Goal: Browse casually: Explore the website without a specific task or goal

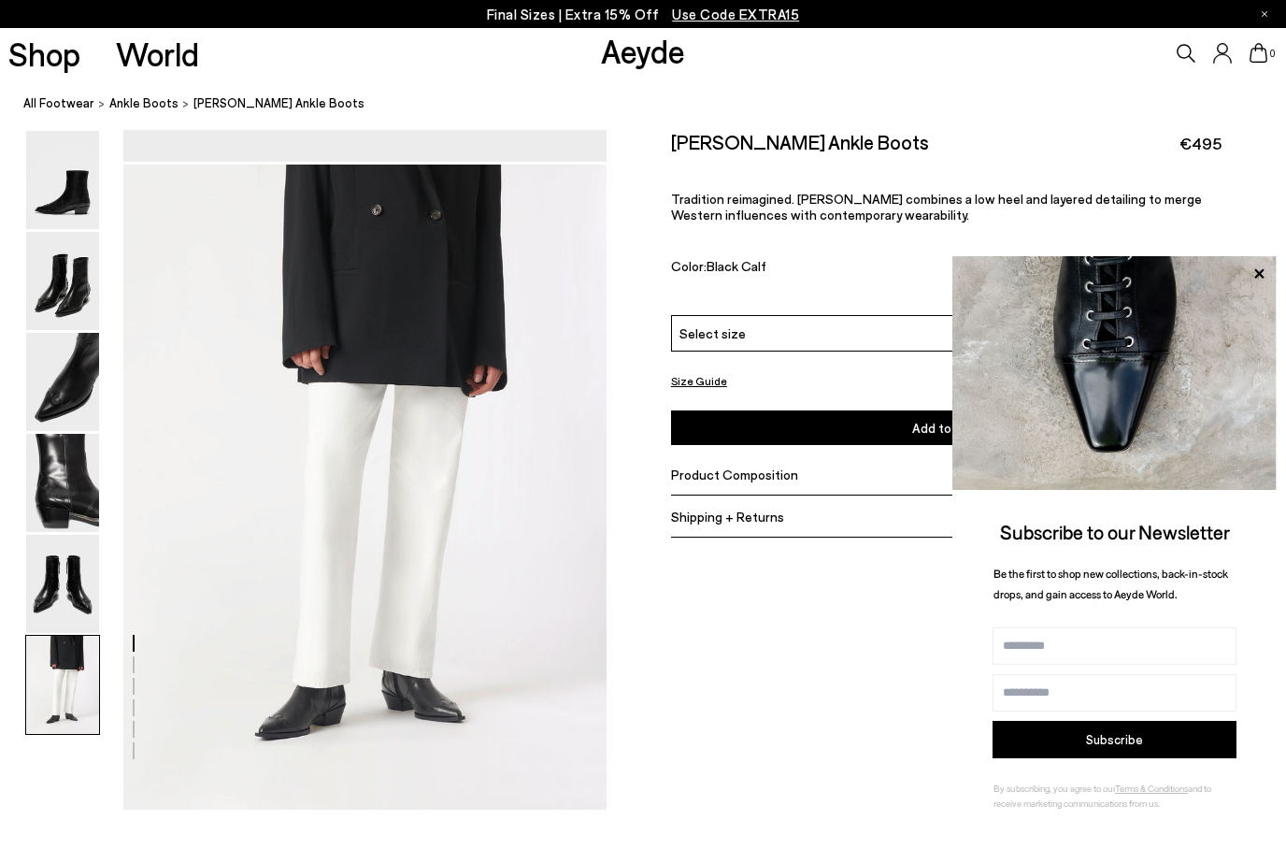
scroll to position [3142, 0]
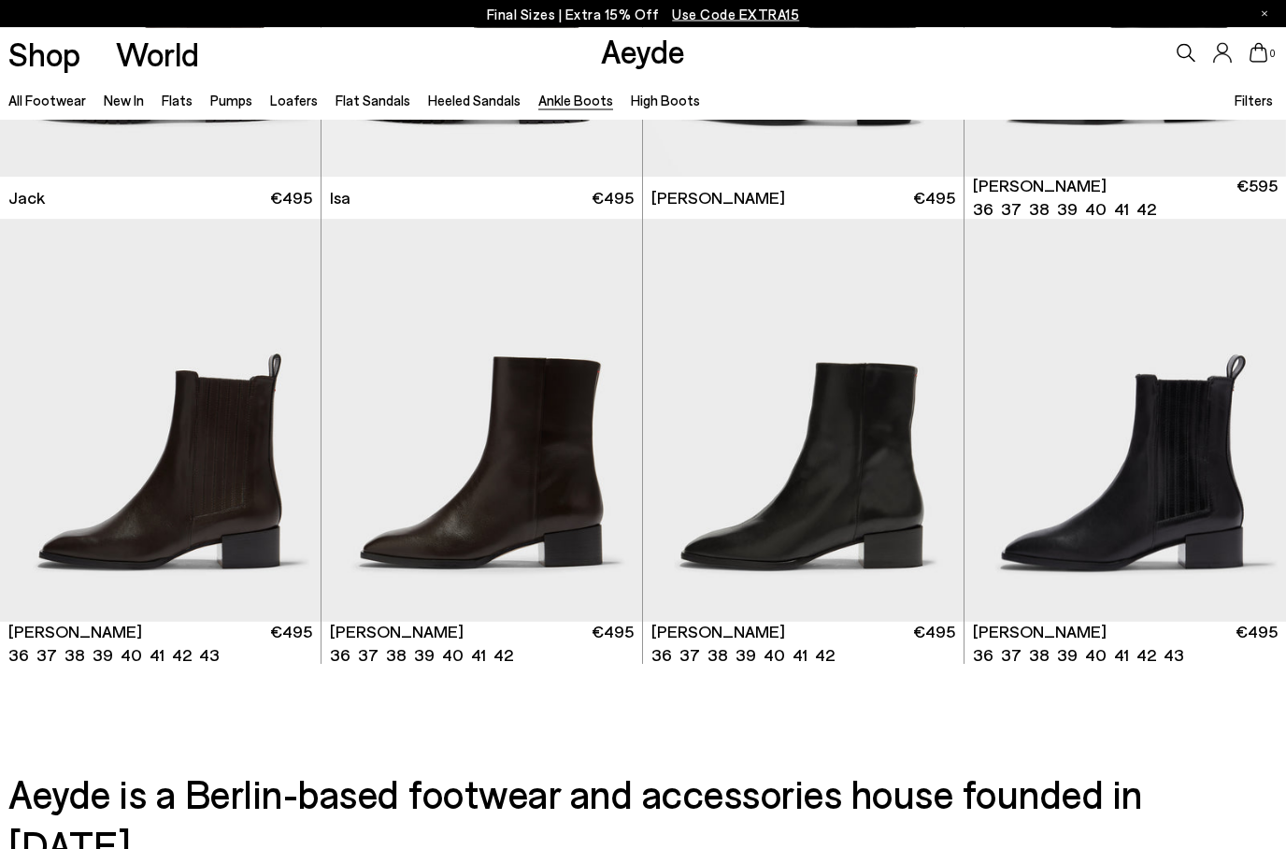
scroll to position [3539, 0]
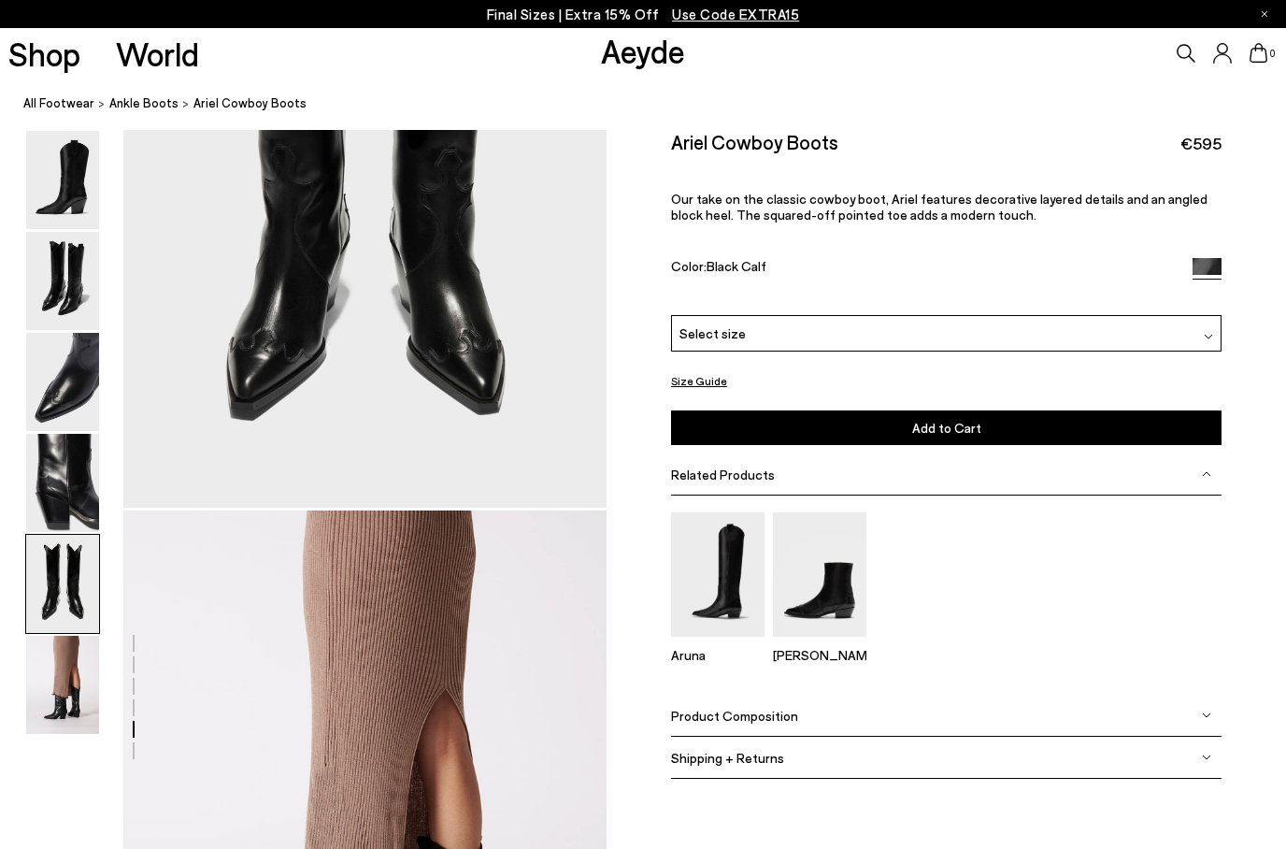
scroll to position [2833, 0]
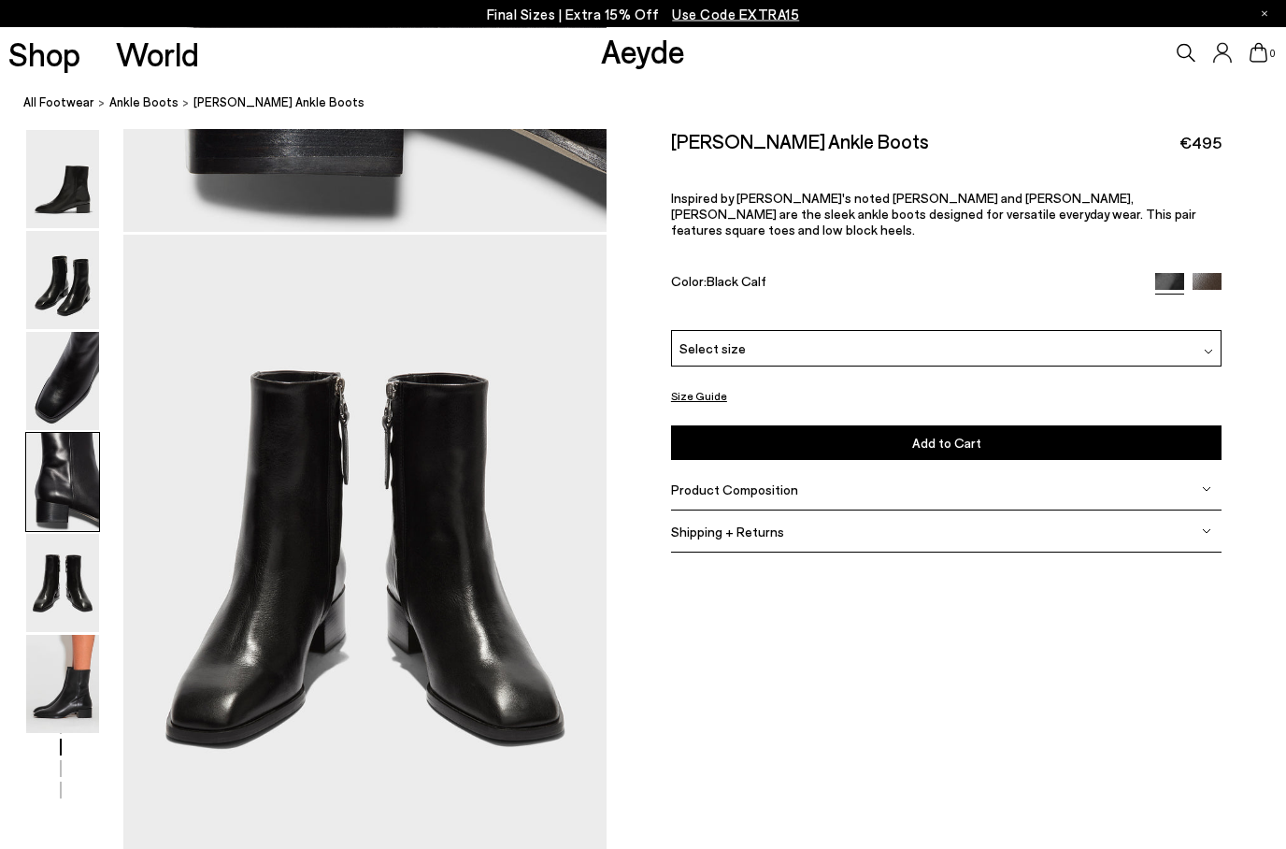
scroll to position [3364, 0]
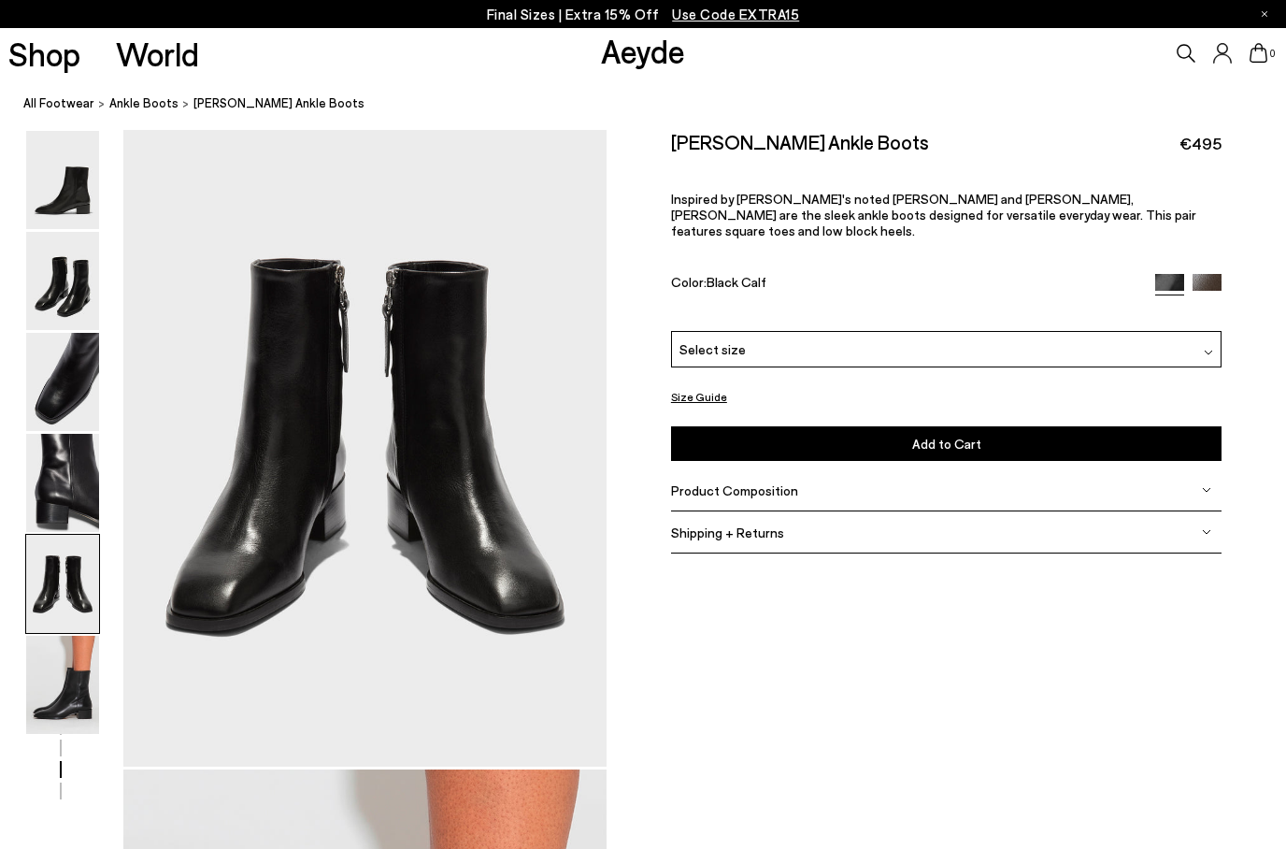
scroll to position [2589, 0]
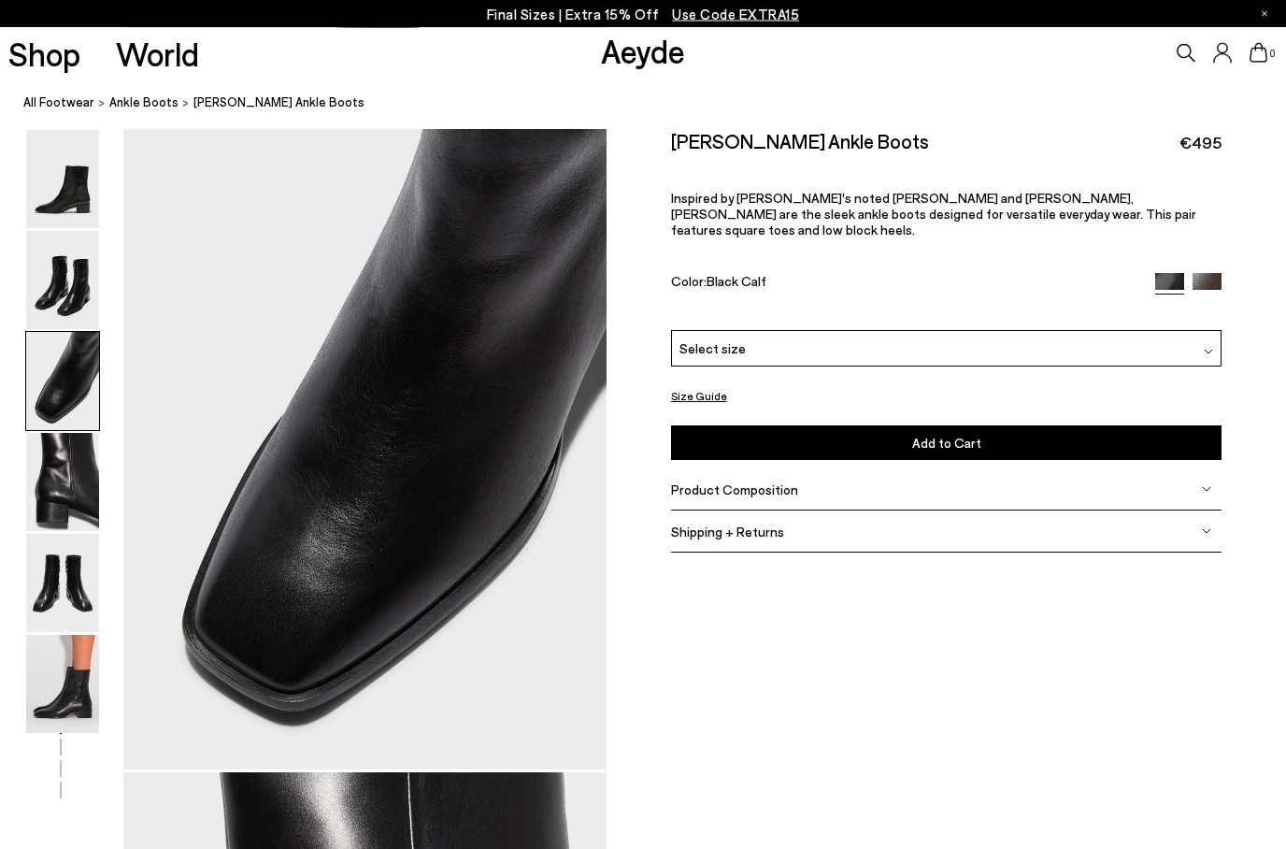
scroll to position [1295, 0]
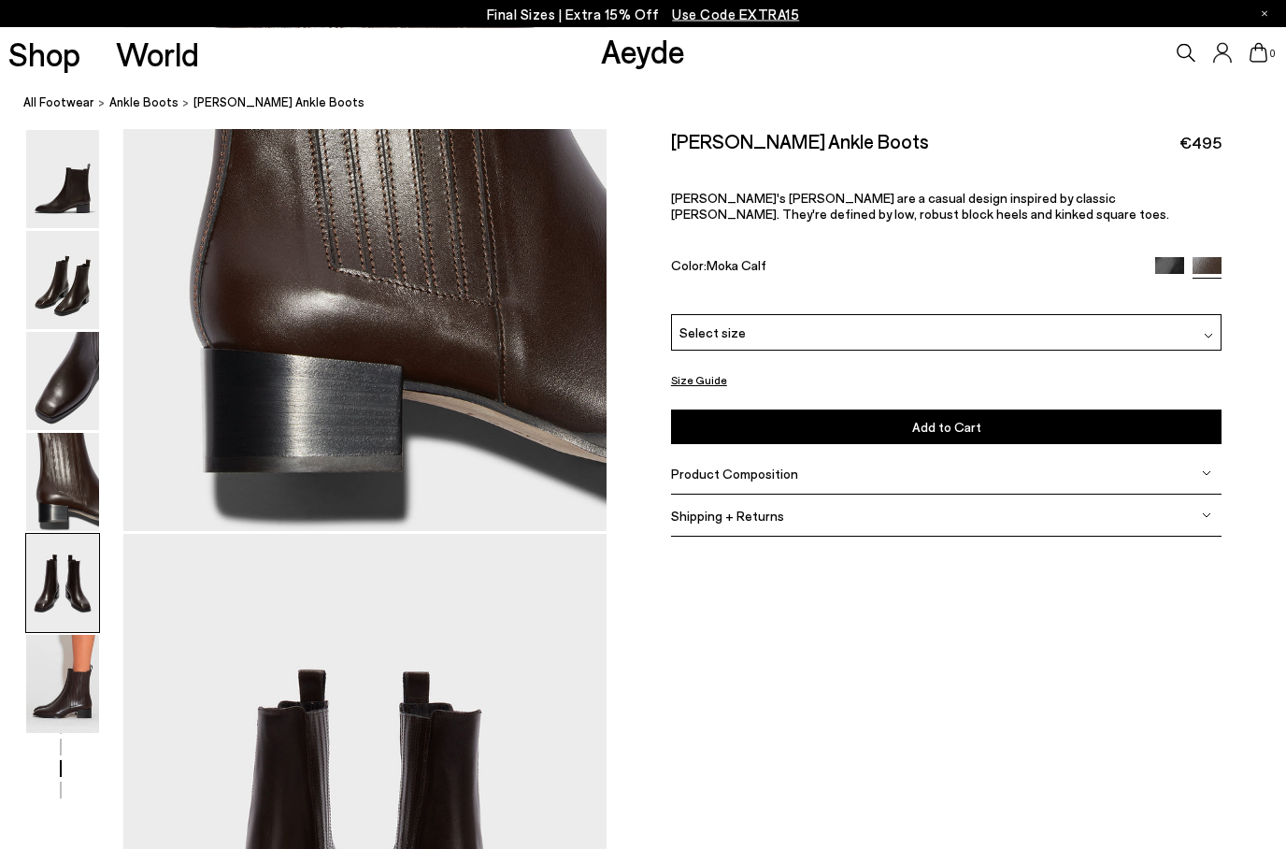
scroll to position [2588, 0]
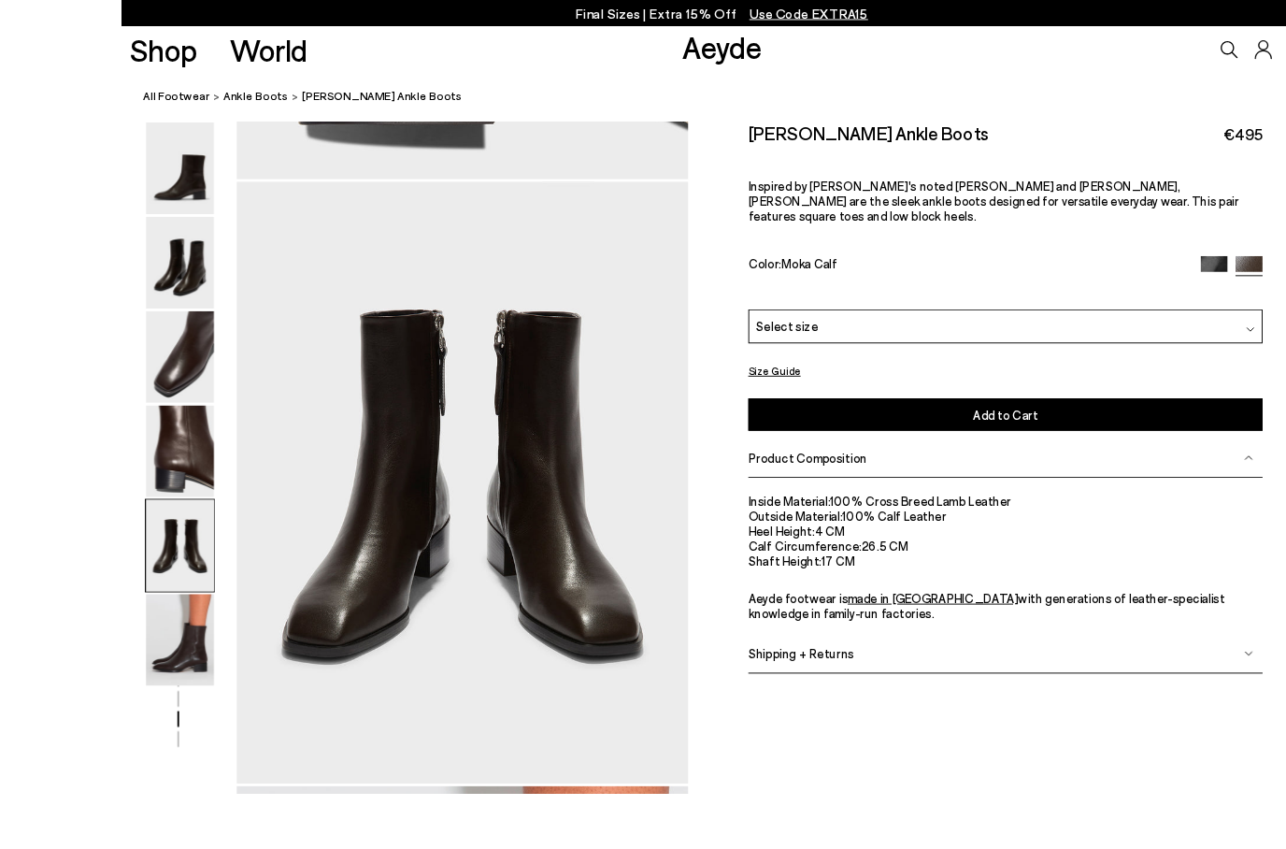
scroll to position [2555, 0]
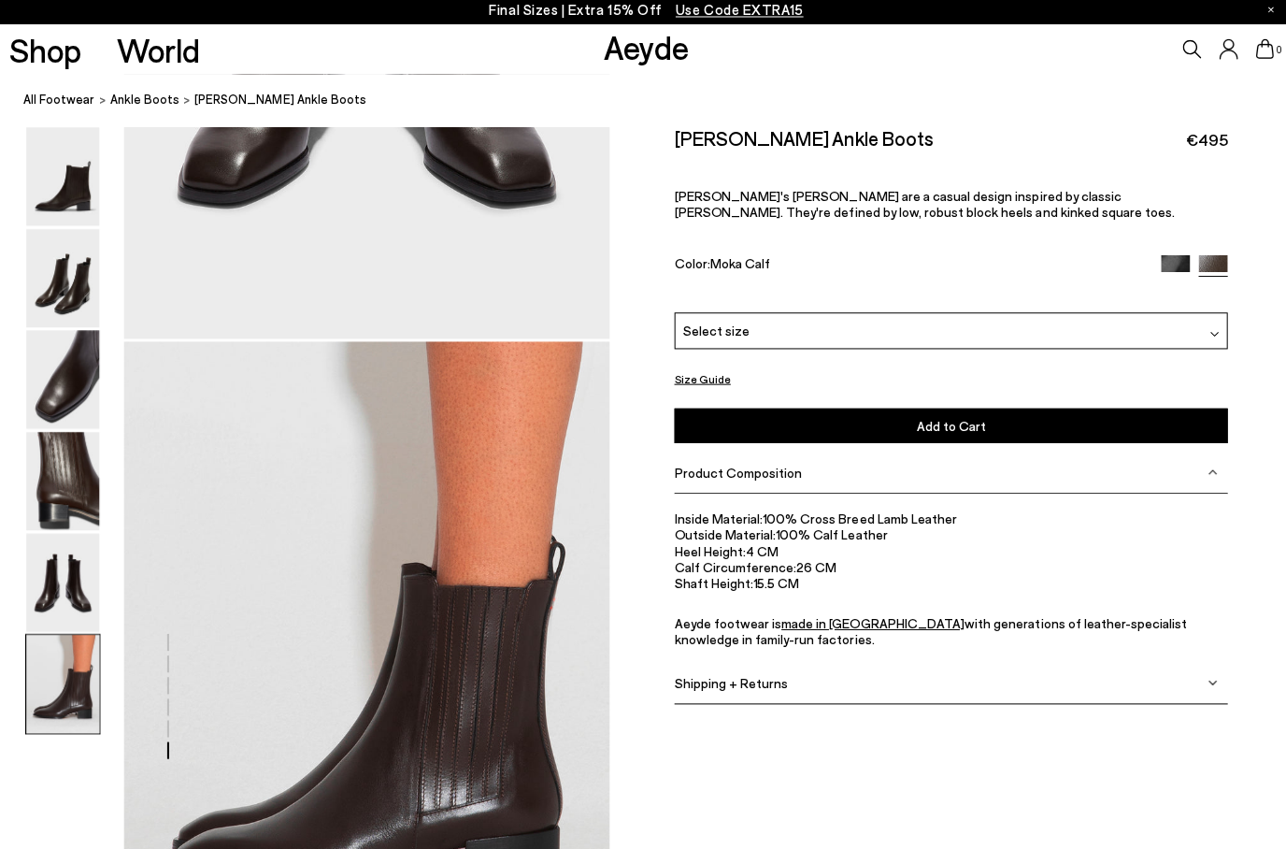
scroll to position [3360, 0]
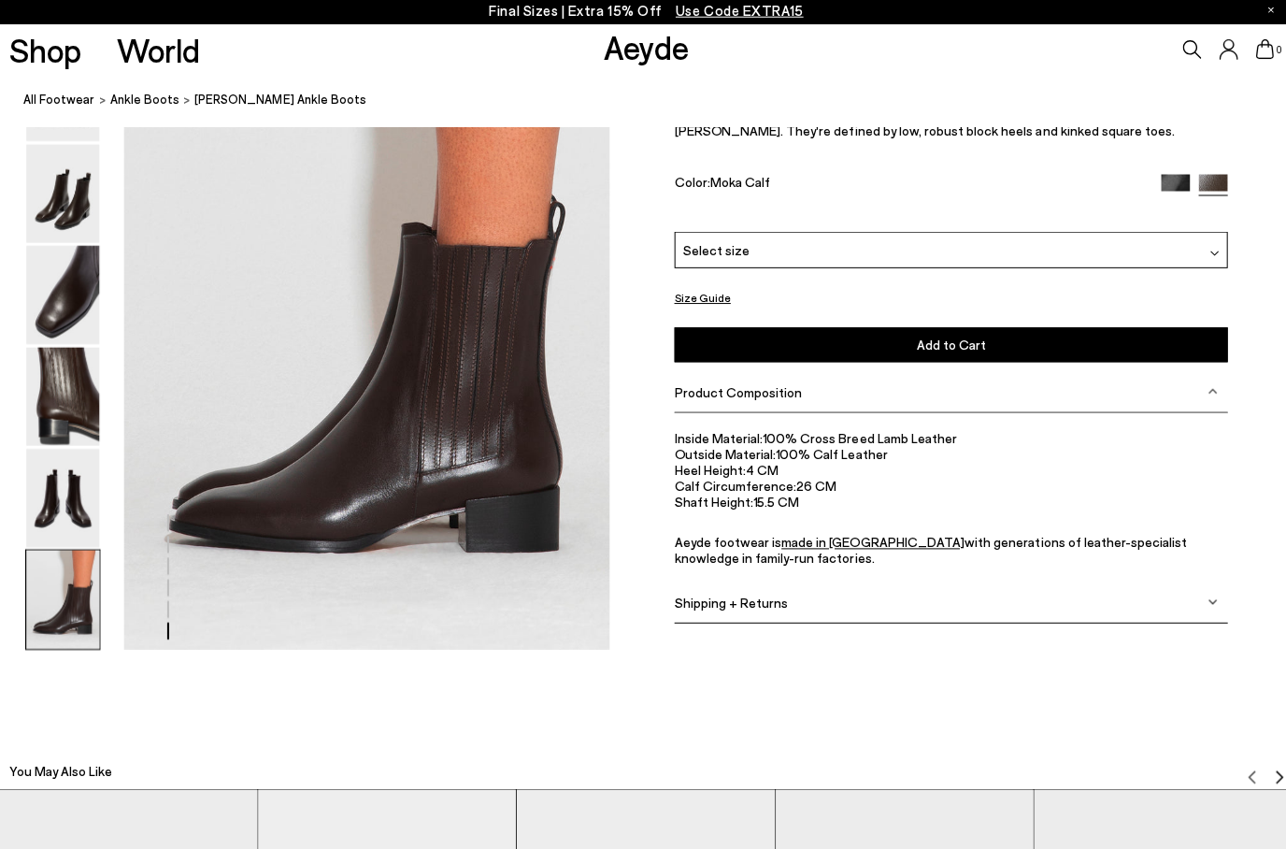
click at [68, 610] on img at bounding box center [62, 600] width 73 height 98
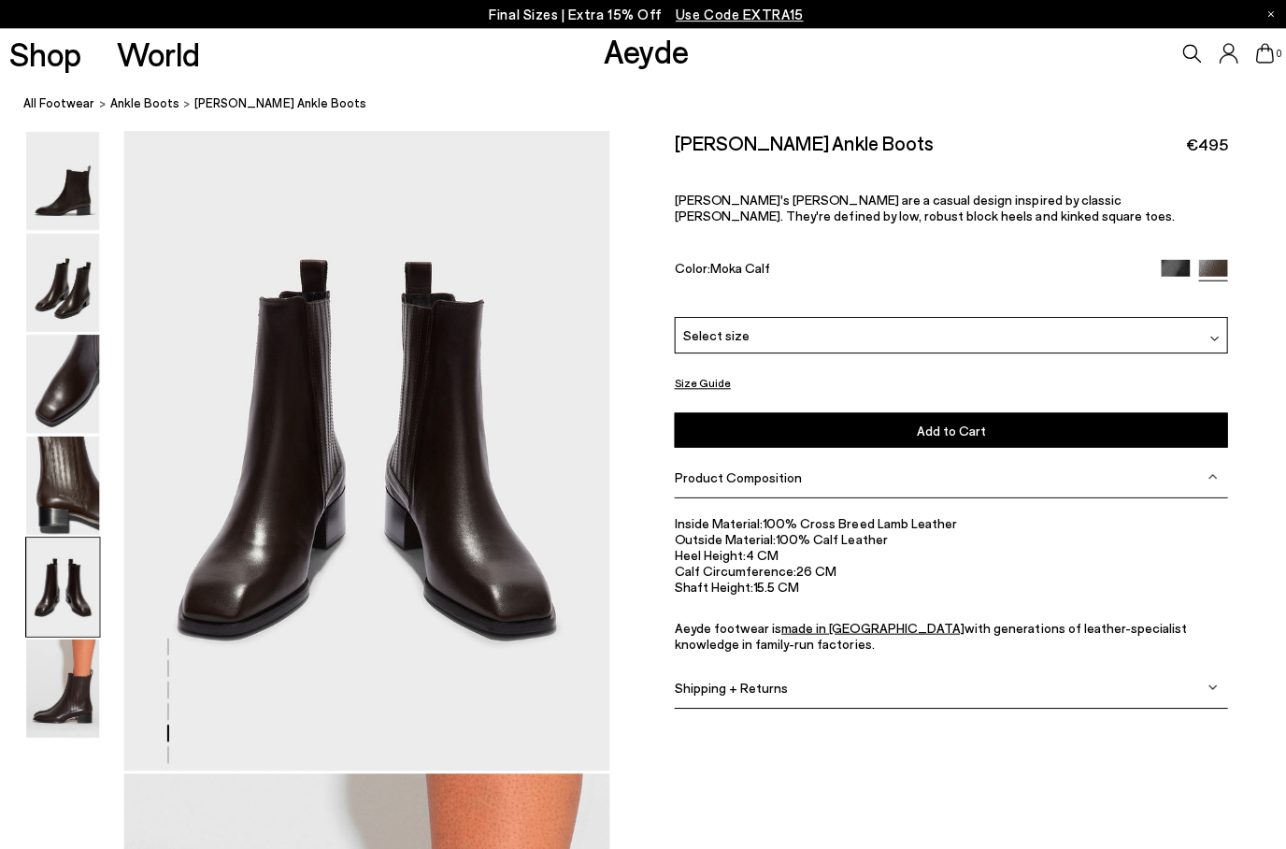
scroll to position [2589, 0]
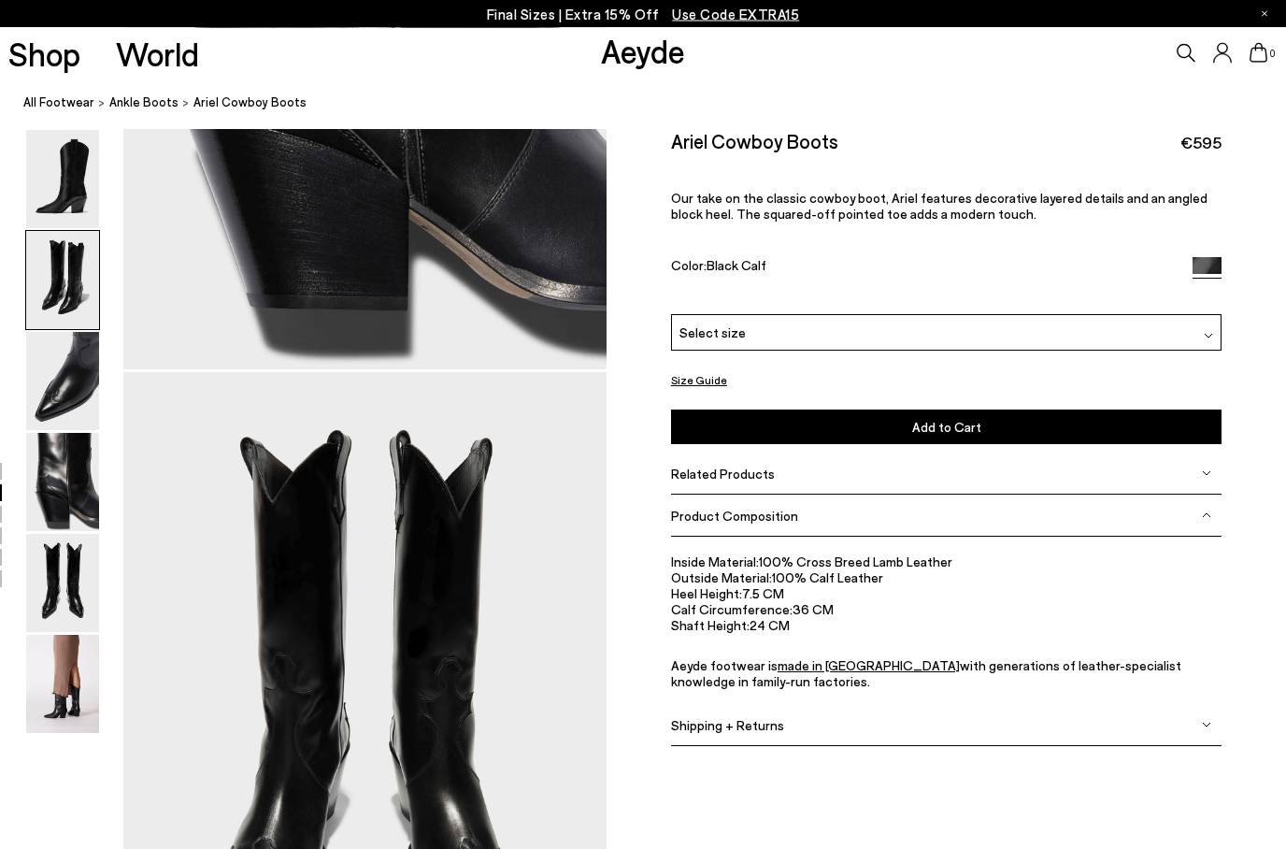
scroll to position [2588, 0]
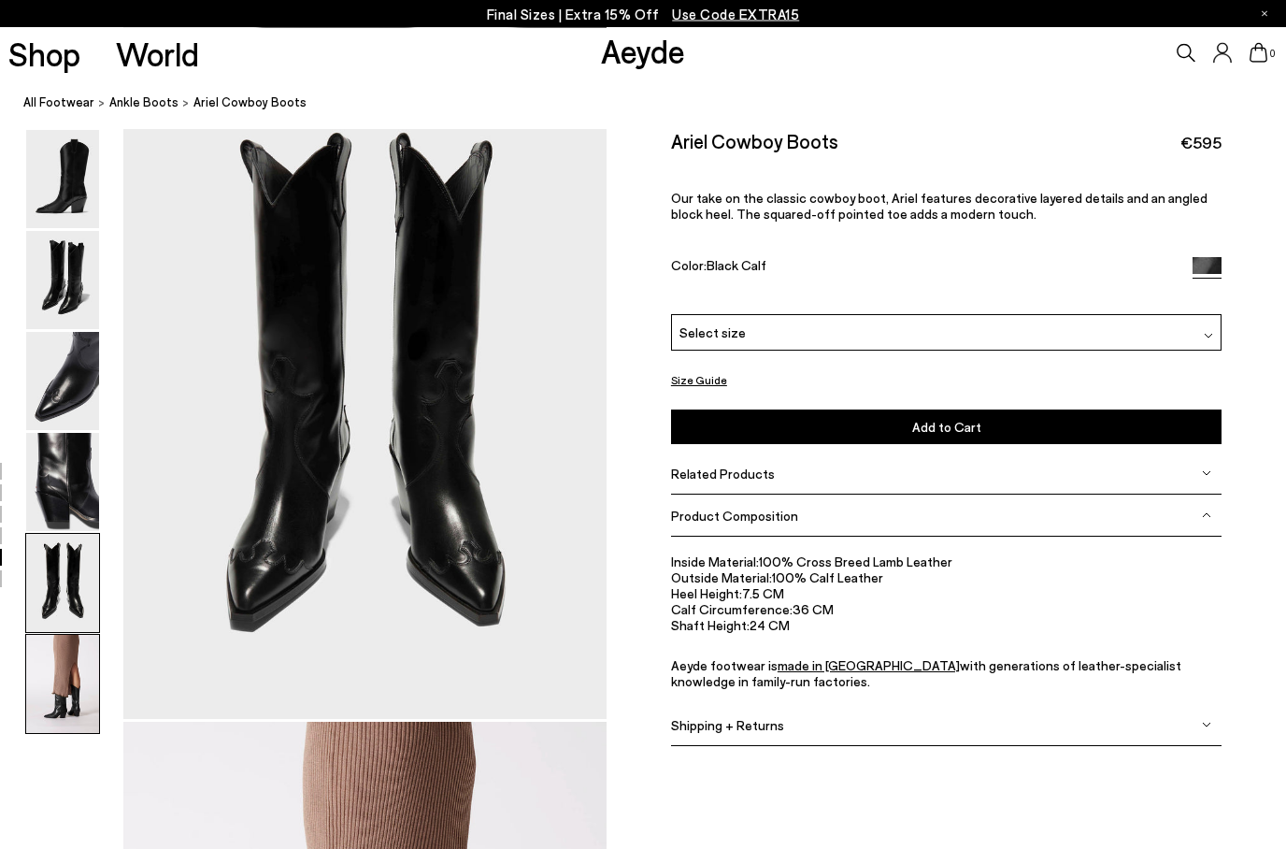
click at [71, 397] on img at bounding box center [62, 382] width 73 height 98
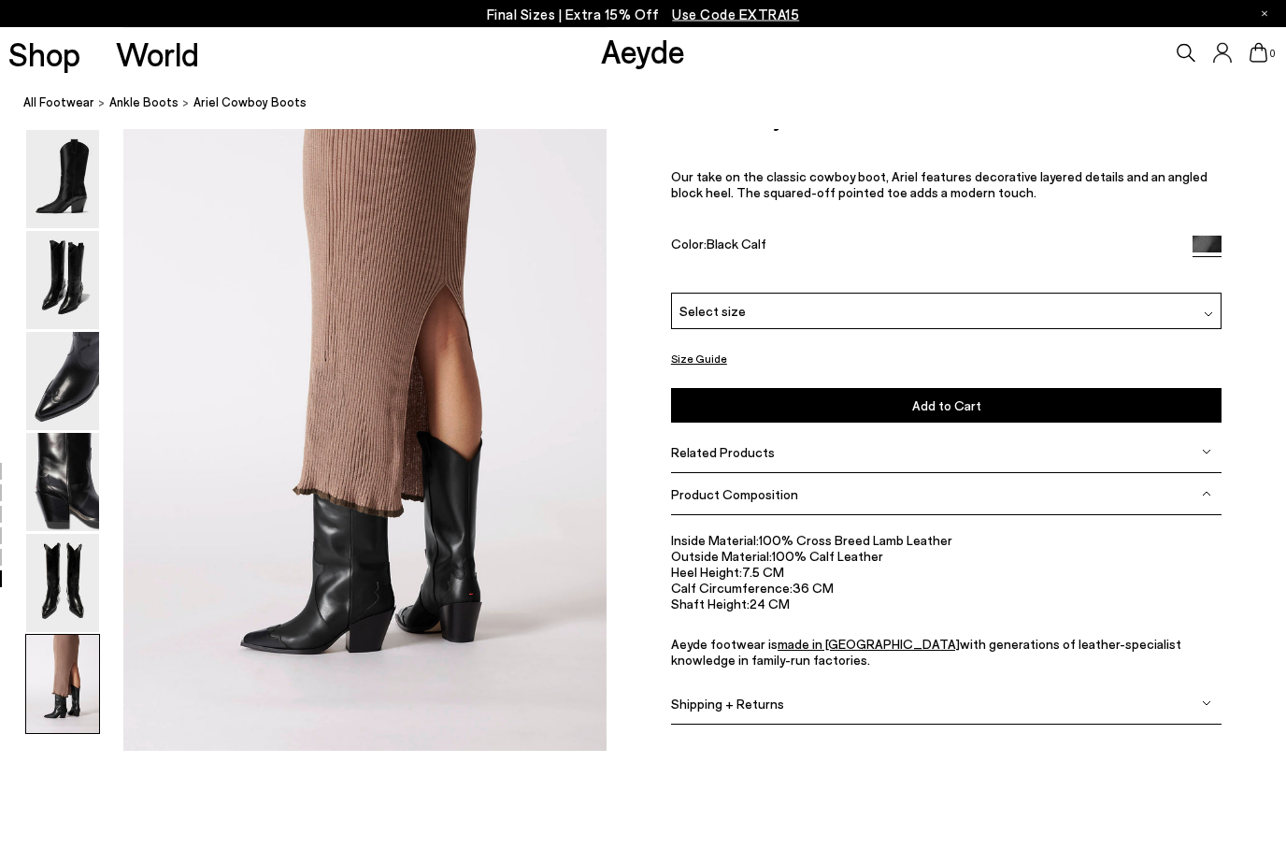
scroll to position [3012, 0]
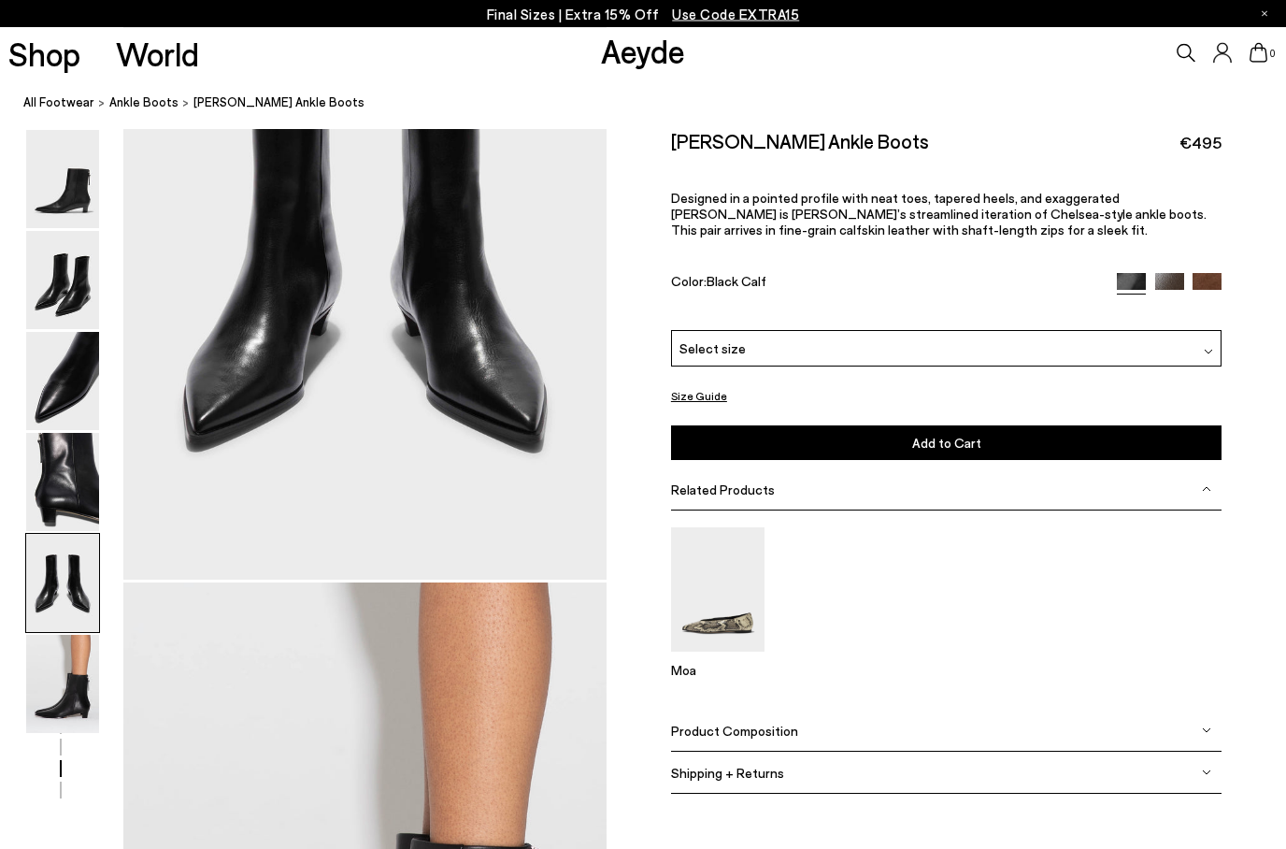
scroll to position [2589, 0]
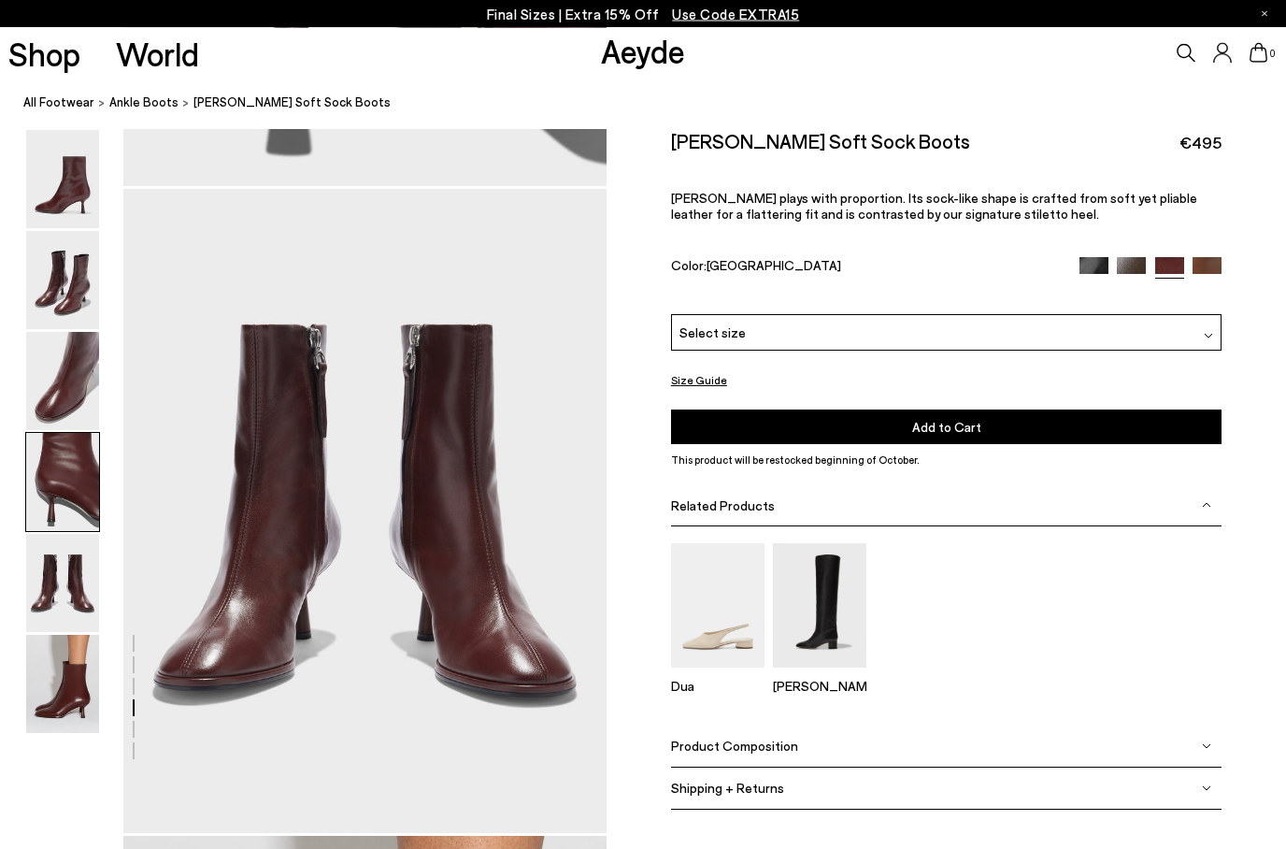
scroll to position [3365, 0]
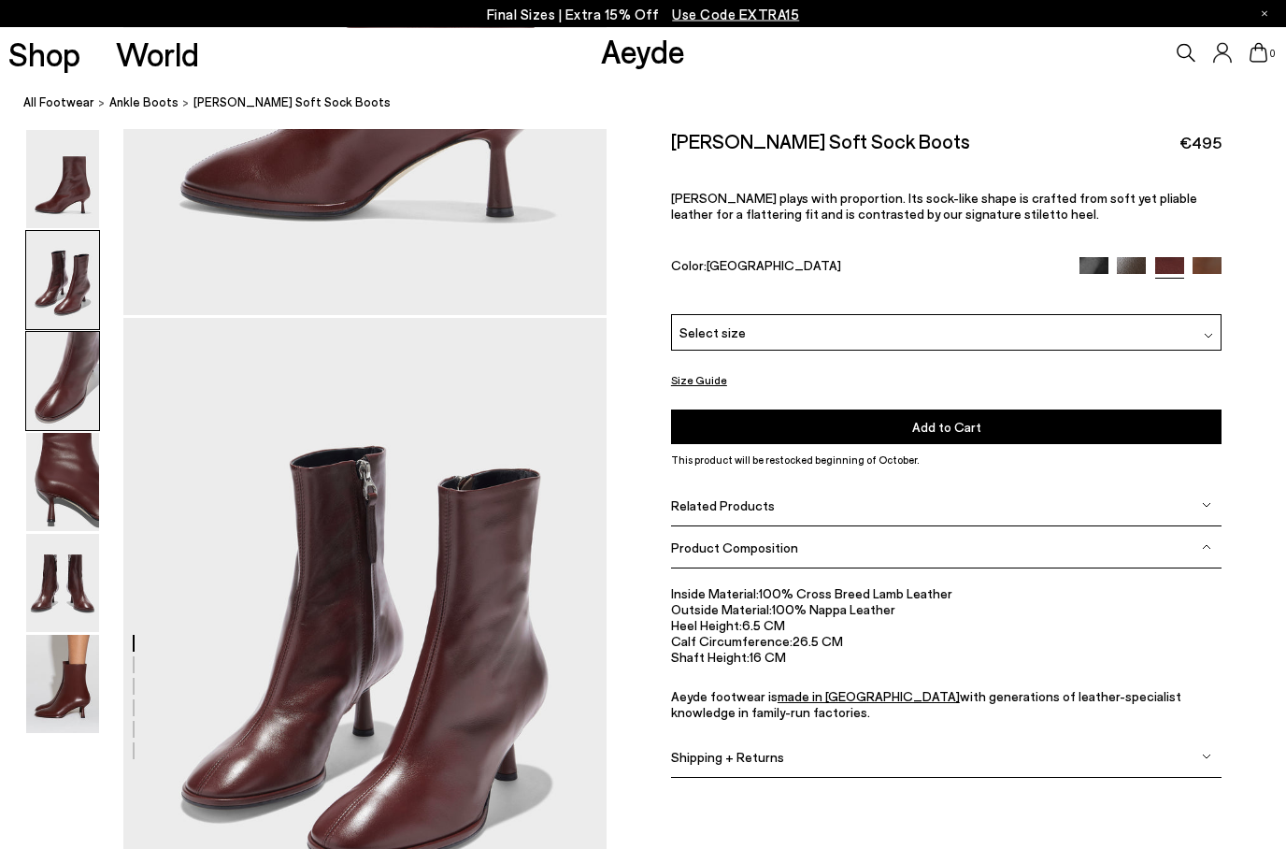
scroll to position [445, 0]
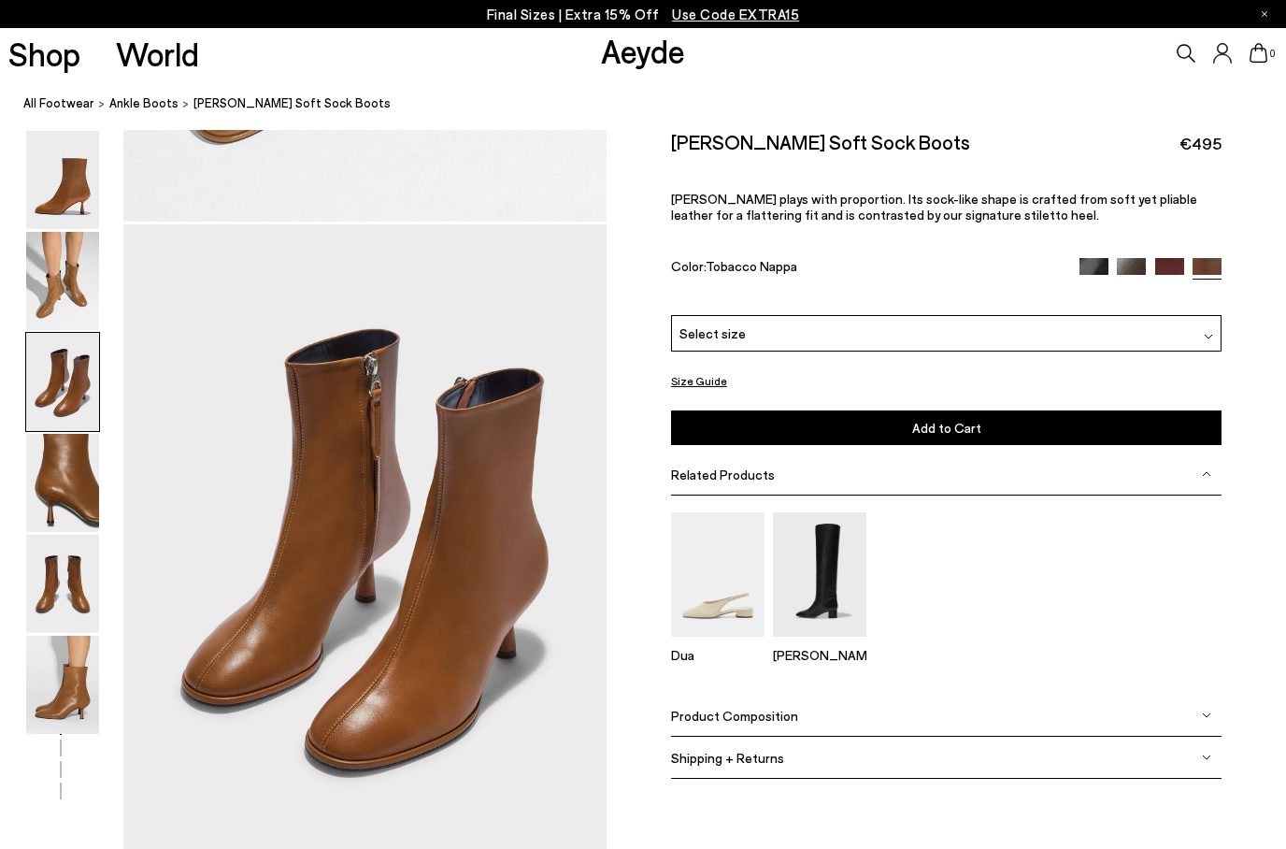
scroll to position [1295, 0]
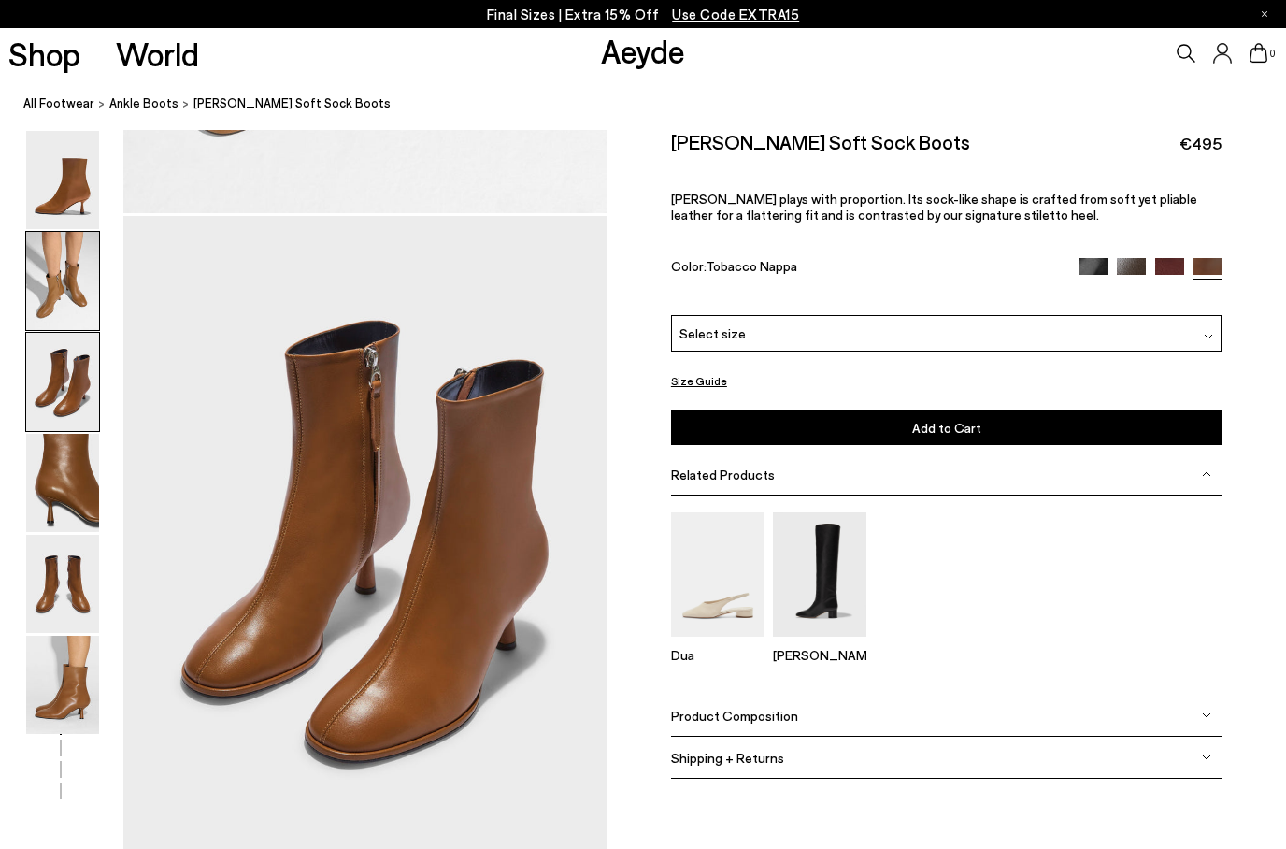
click at [53, 558] on img at bounding box center [62, 584] width 73 height 98
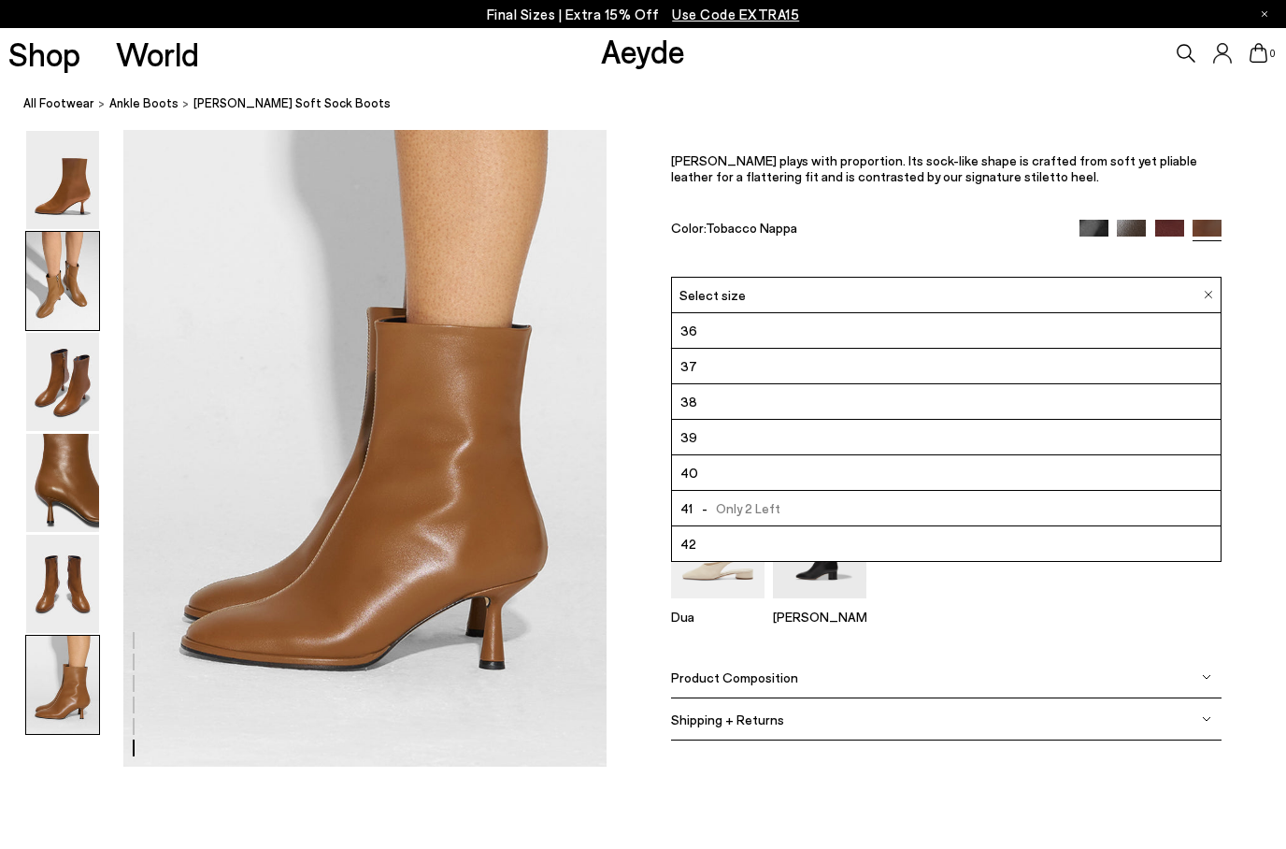
scroll to position [3267, 0]
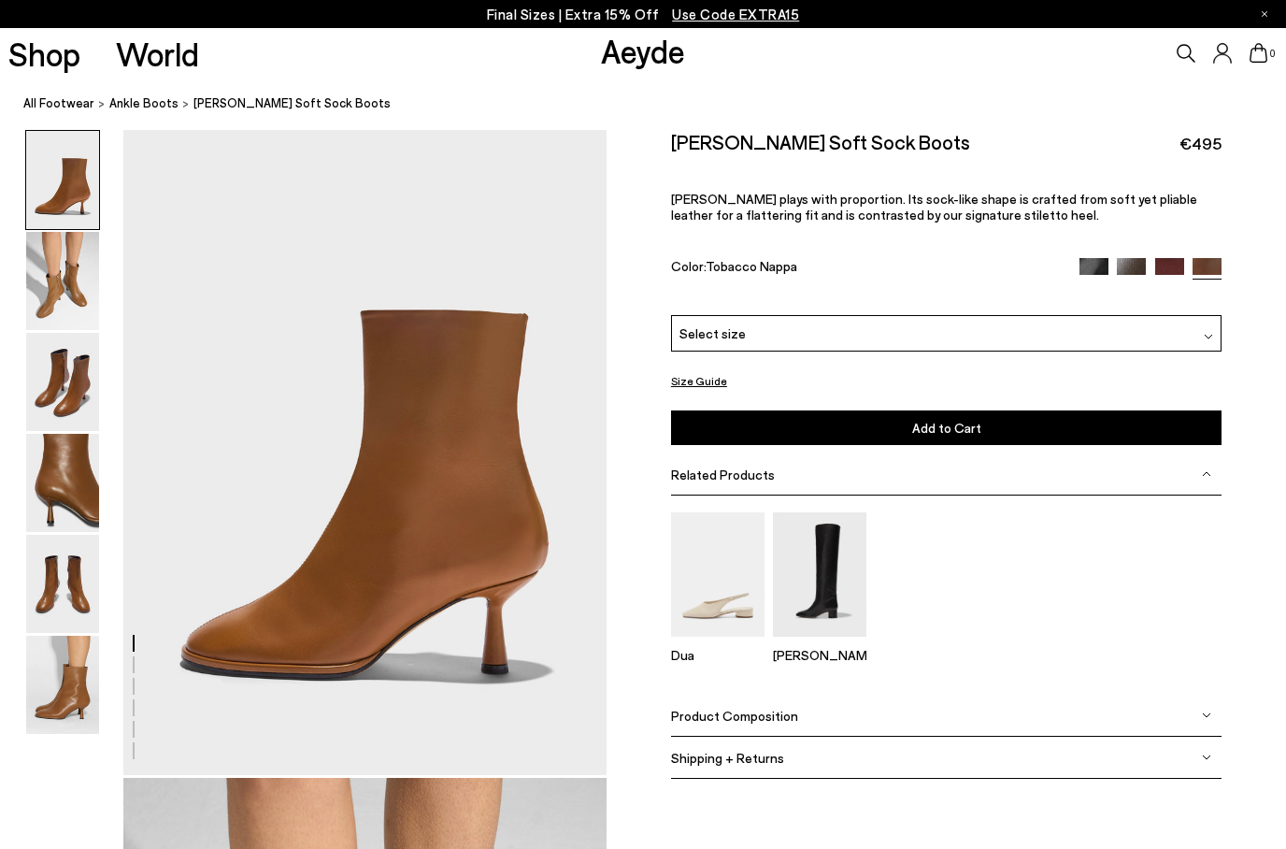
scroll to position [13, 0]
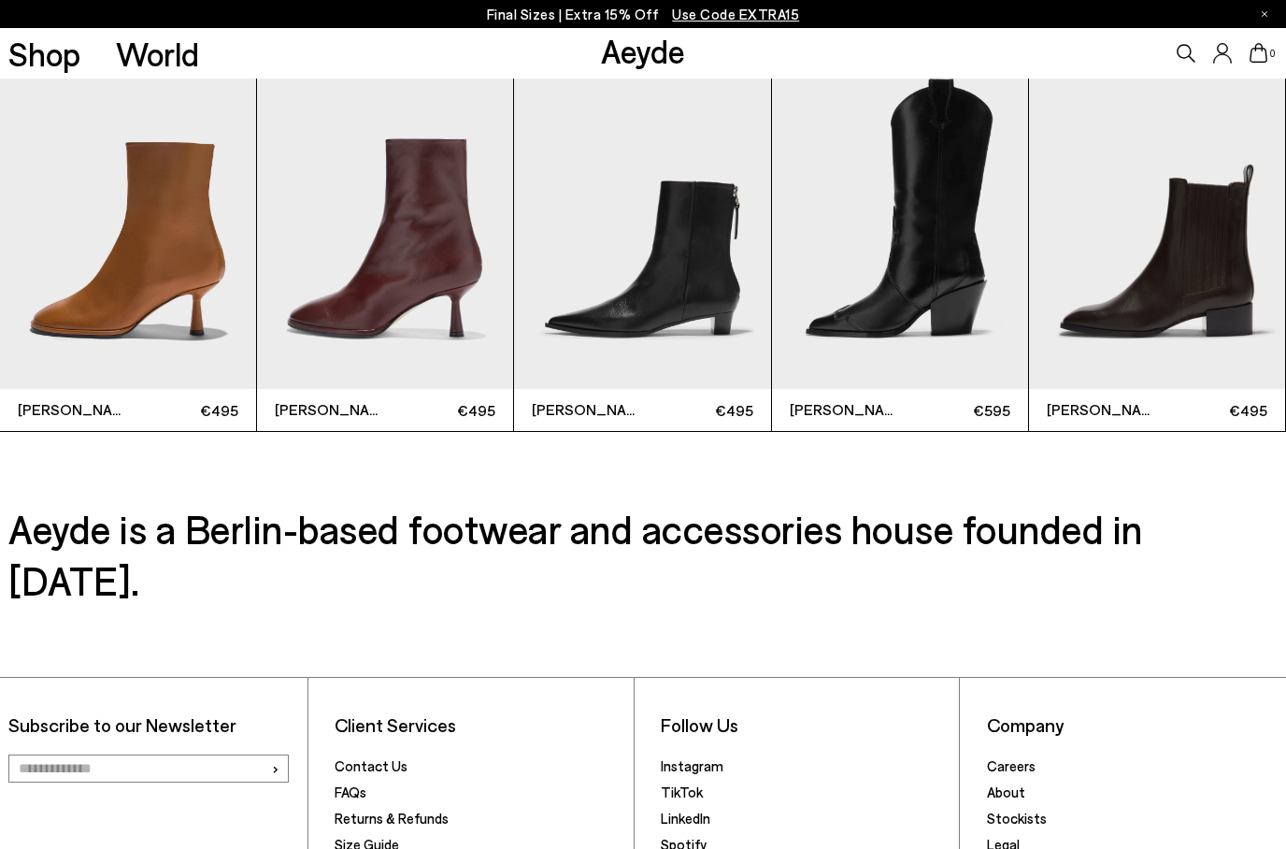
scroll to position [4702, 0]
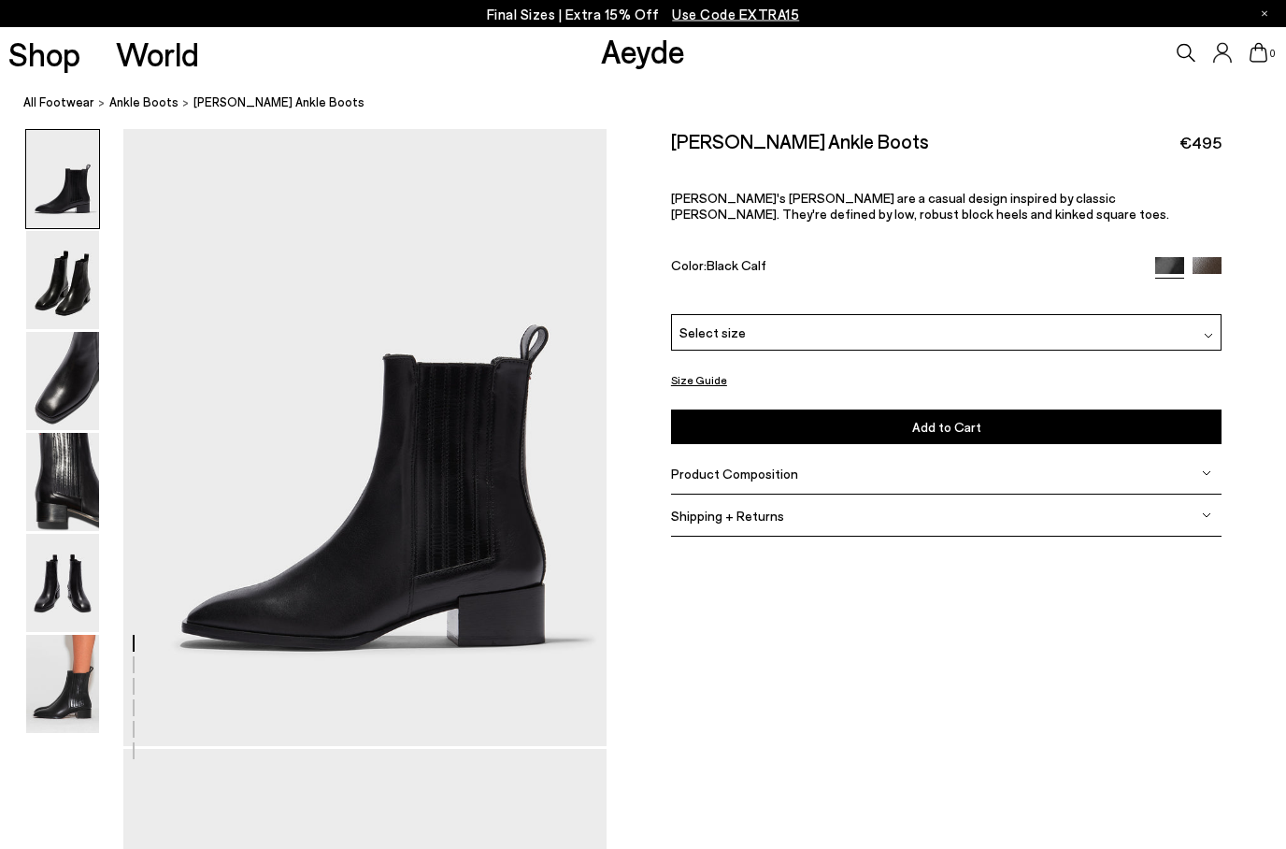
scroll to position [0, 0]
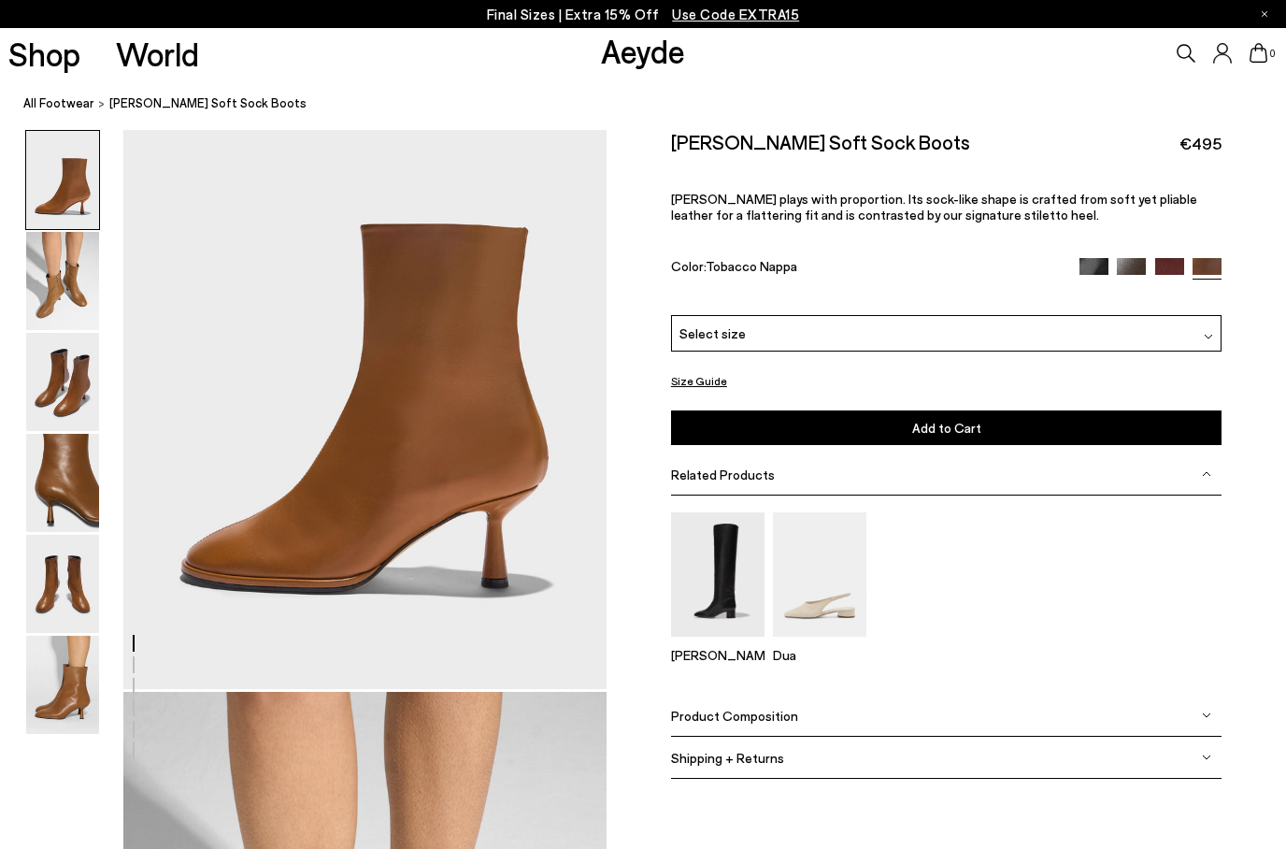
scroll to position [54, 0]
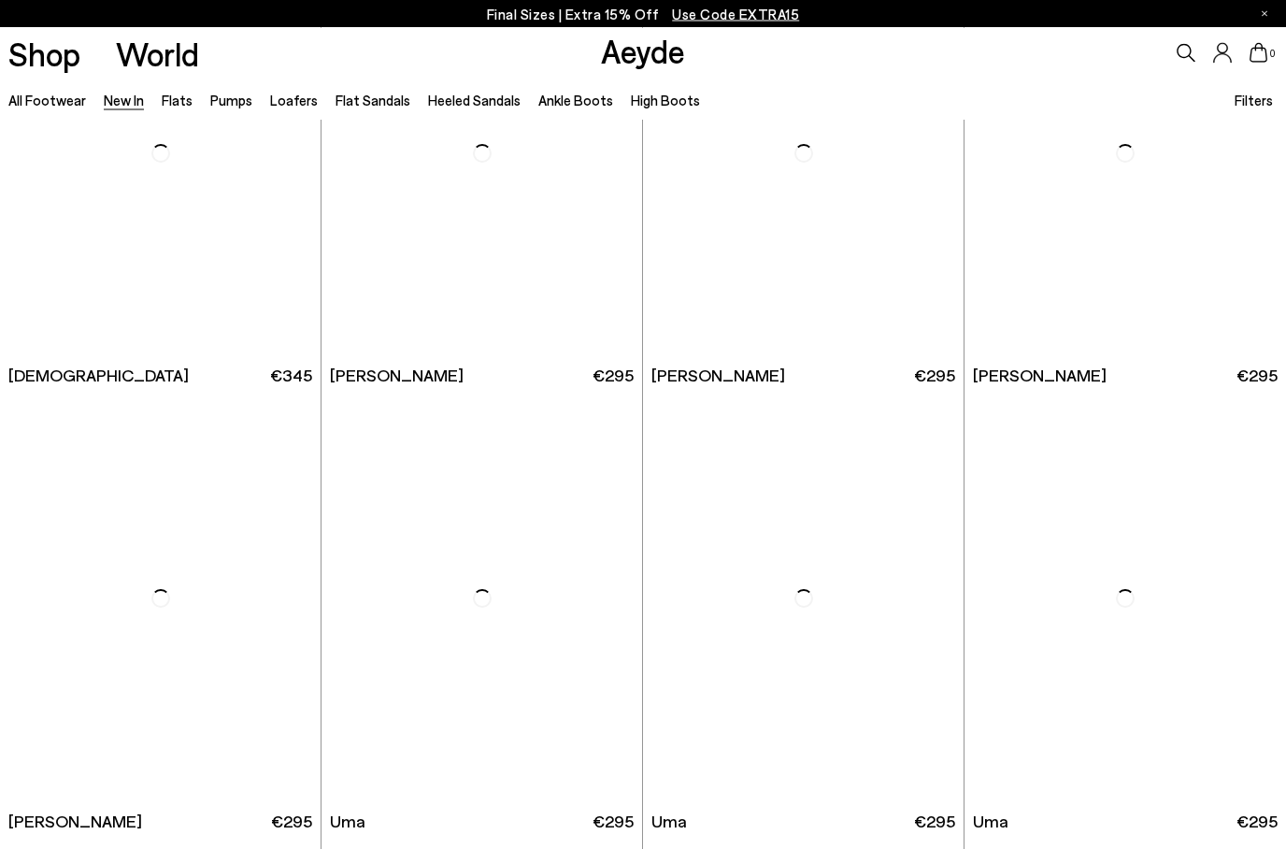
scroll to position [7738, 0]
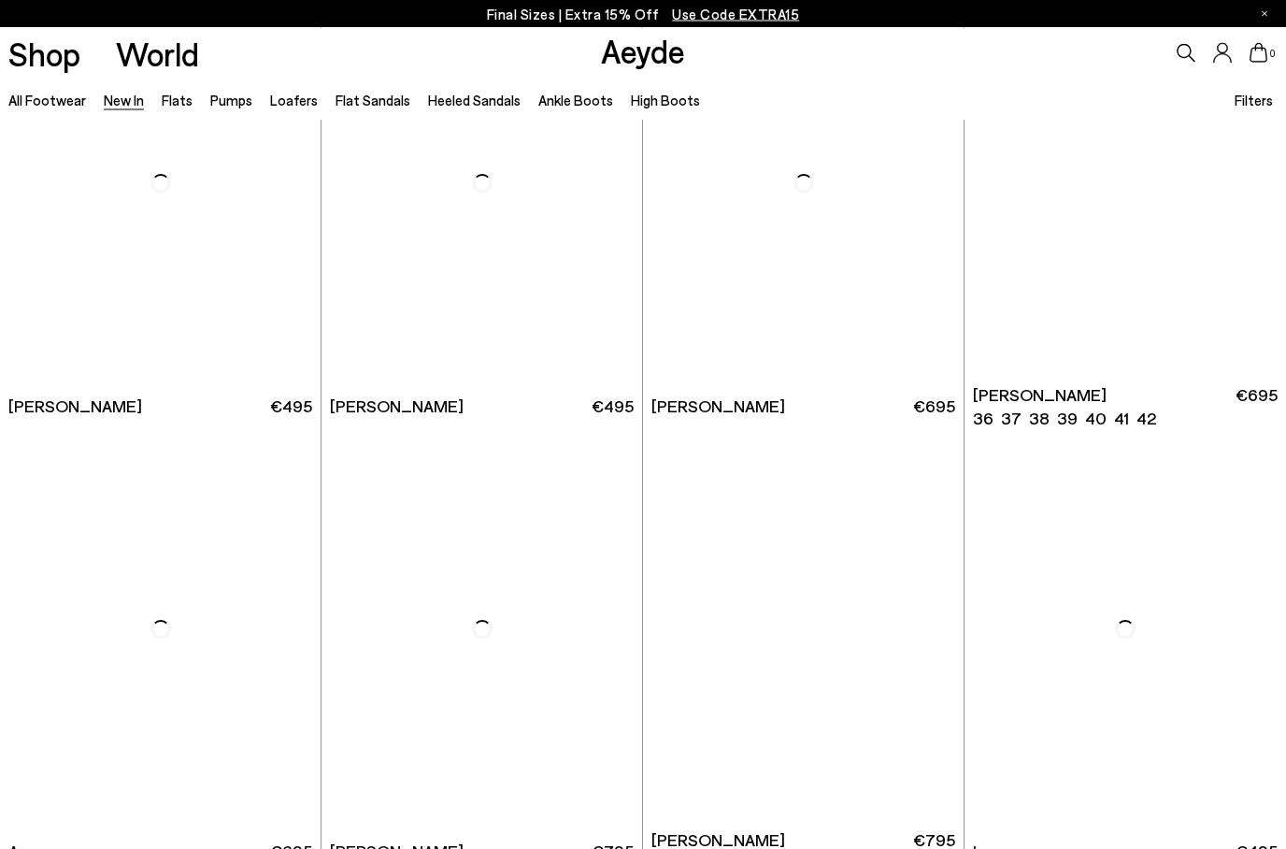
scroll to position [14352, 0]
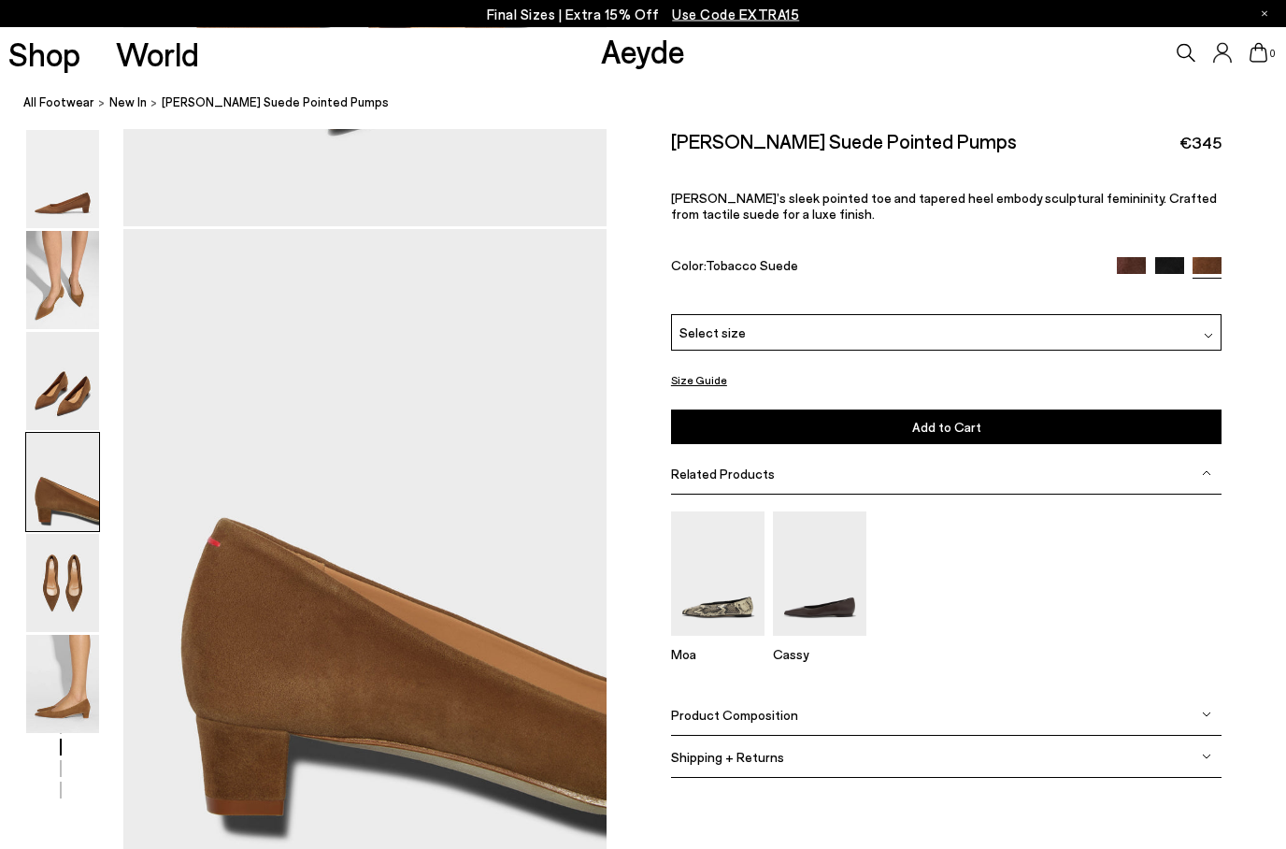
scroll to position [3365, 0]
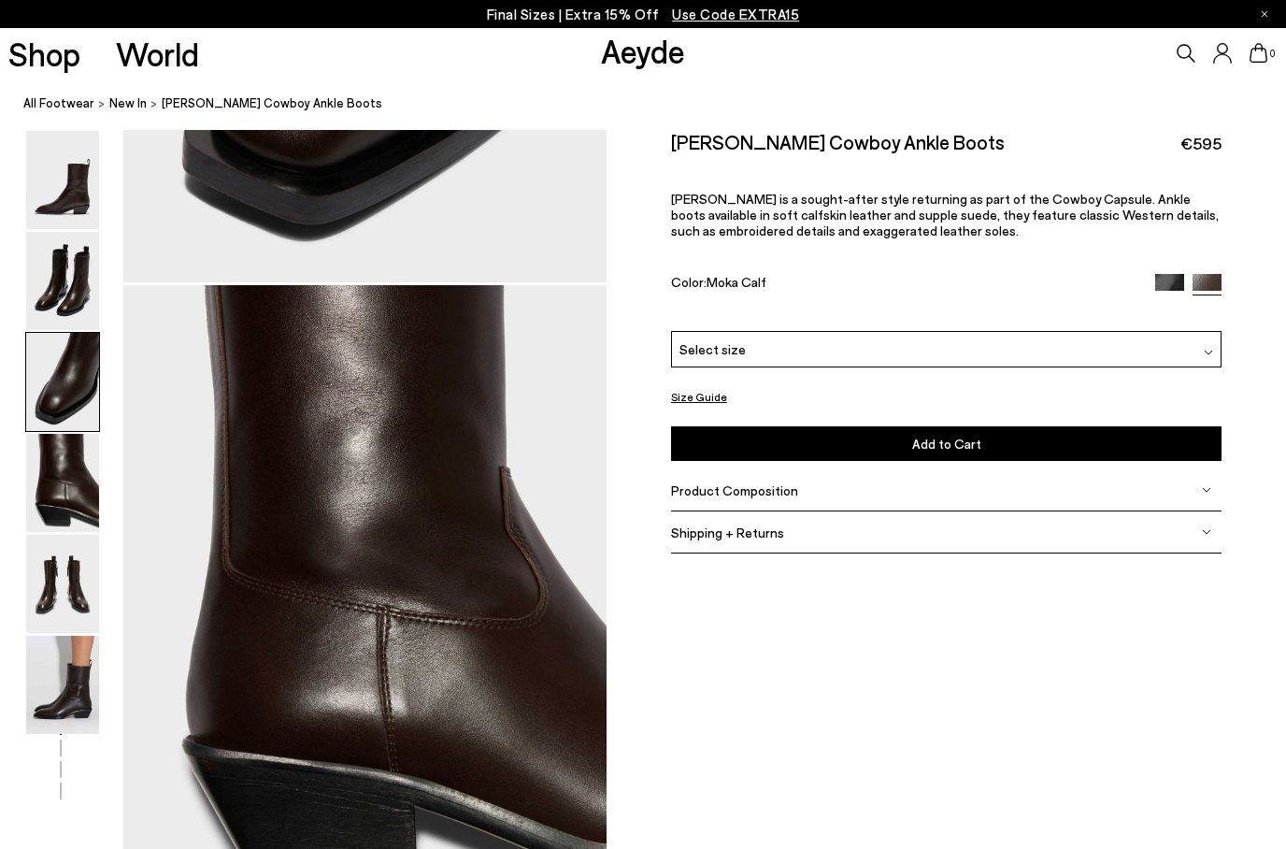
scroll to position [2589, 0]
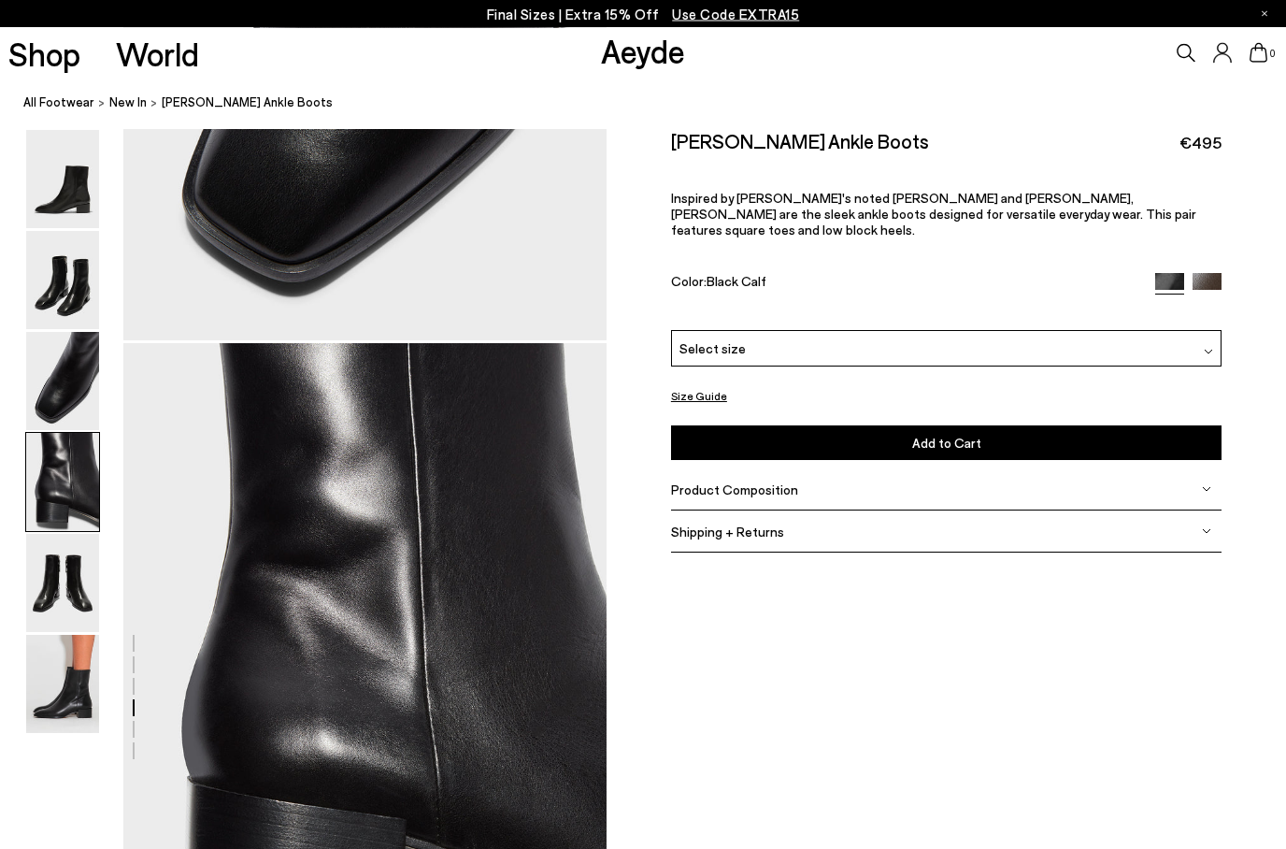
scroll to position [1875, 0]
